Goal: Task Accomplishment & Management: Complete application form

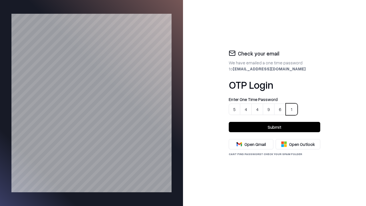
type input "******"
click at [274, 127] on button "Submit" at bounding box center [274, 127] width 91 height 10
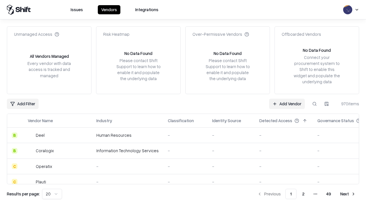
click at [287, 103] on link "Add Vendor" at bounding box center [287, 104] width 36 height 10
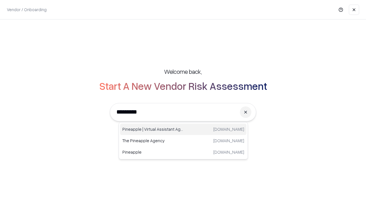
click at [183, 129] on div "Pineapple | Virtual Assistant Agency [DOMAIN_NAME]" at bounding box center [183, 128] width 126 height 11
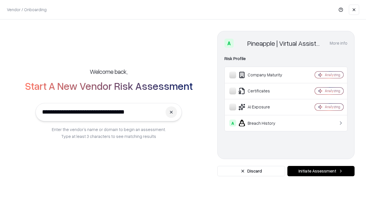
type input "**********"
click at [321, 171] on button "Initiate Assessment" at bounding box center [320, 171] width 67 height 10
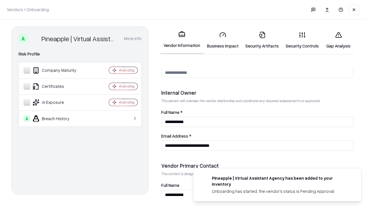
scroll to position [296, 0]
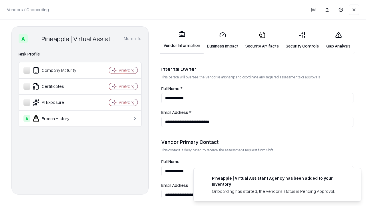
click at [221, 40] on link "Business Impact" at bounding box center [222, 40] width 38 height 27
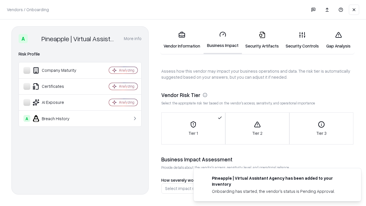
click at [259, 40] on link "Security Artifacts" at bounding box center [262, 40] width 40 height 27
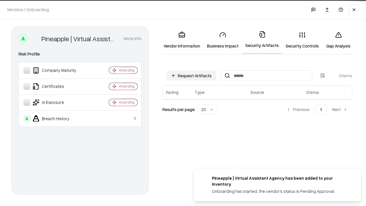
click at [192, 75] on button "Request Artifacts" at bounding box center [191, 75] width 50 height 10
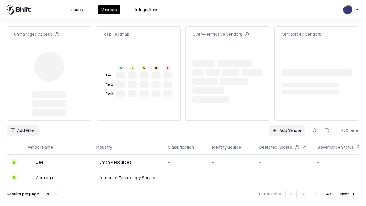
click at [287, 130] on link "Add Vendor" at bounding box center [287, 130] width 36 height 10
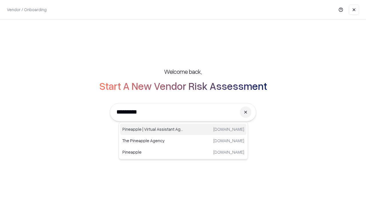
click at [183, 129] on div "Pineapple | Virtual Assistant Agency [DOMAIN_NAME]" at bounding box center [183, 128] width 126 height 11
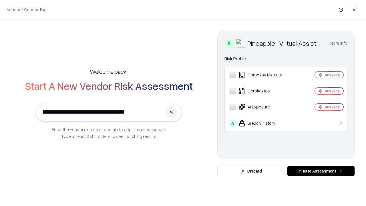
type input "**********"
click at [321, 171] on button "Initiate Assessment" at bounding box center [320, 171] width 67 height 10
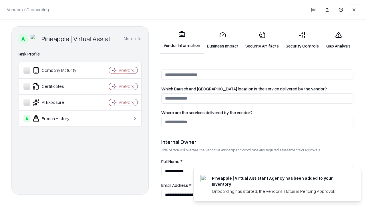
scroll to position [296, 0]
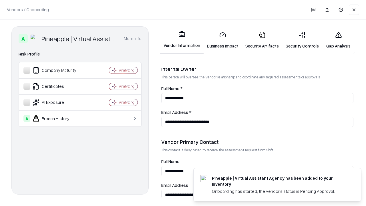
click at [335, 40] on link "Gap Analysis" at bounding box center [338, 40] width 32 height 27
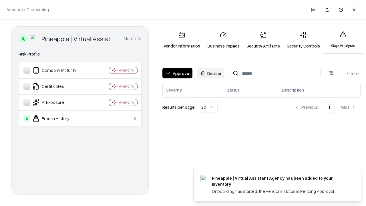
click at [177, 73] on button "Approve" at bounding box center [177, 73] width 30 height 10
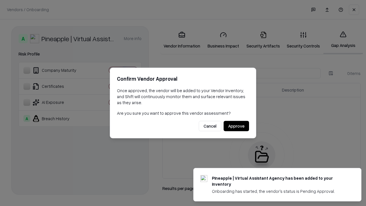
click at [236, 126] on button "Approve" at bounding box center [235, 126] width 25 height 10
